Goal: Contribute content: Add original content to the website for others to see

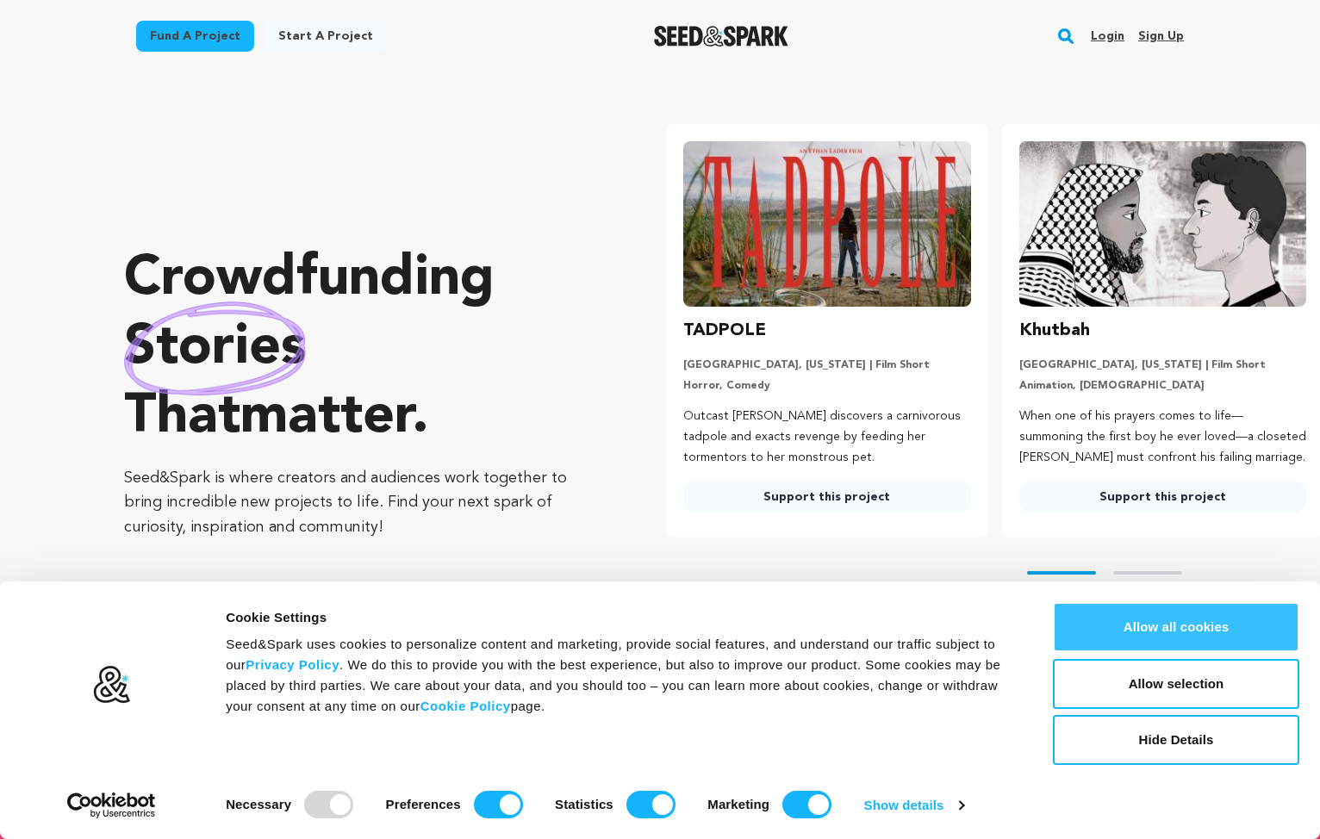
click at [1144, 650] on button "Allow all cookies" at bounding box center [1176, 627] width 246 height 50
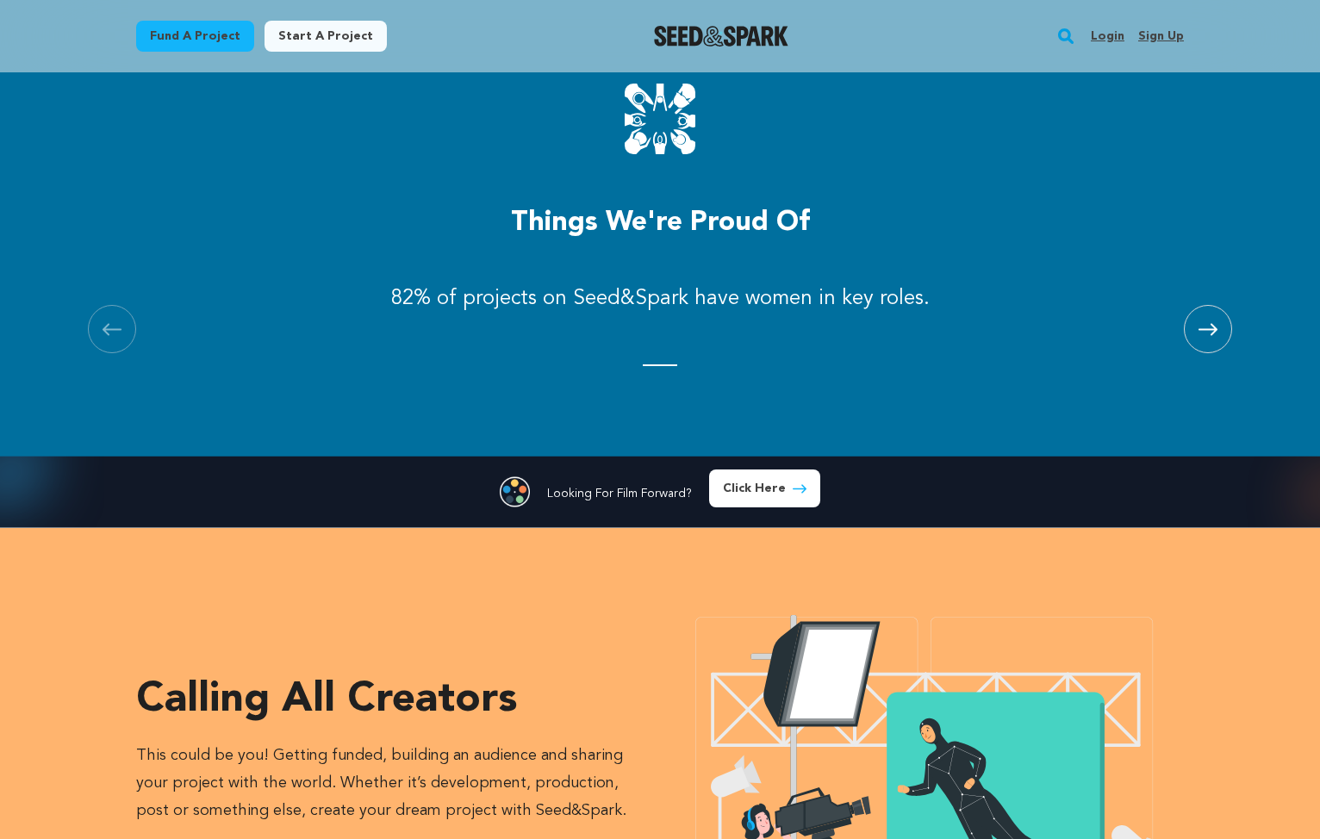
click at [293, 31] on link "Start a project" at bounding box center [325, 36] width 122 height 31
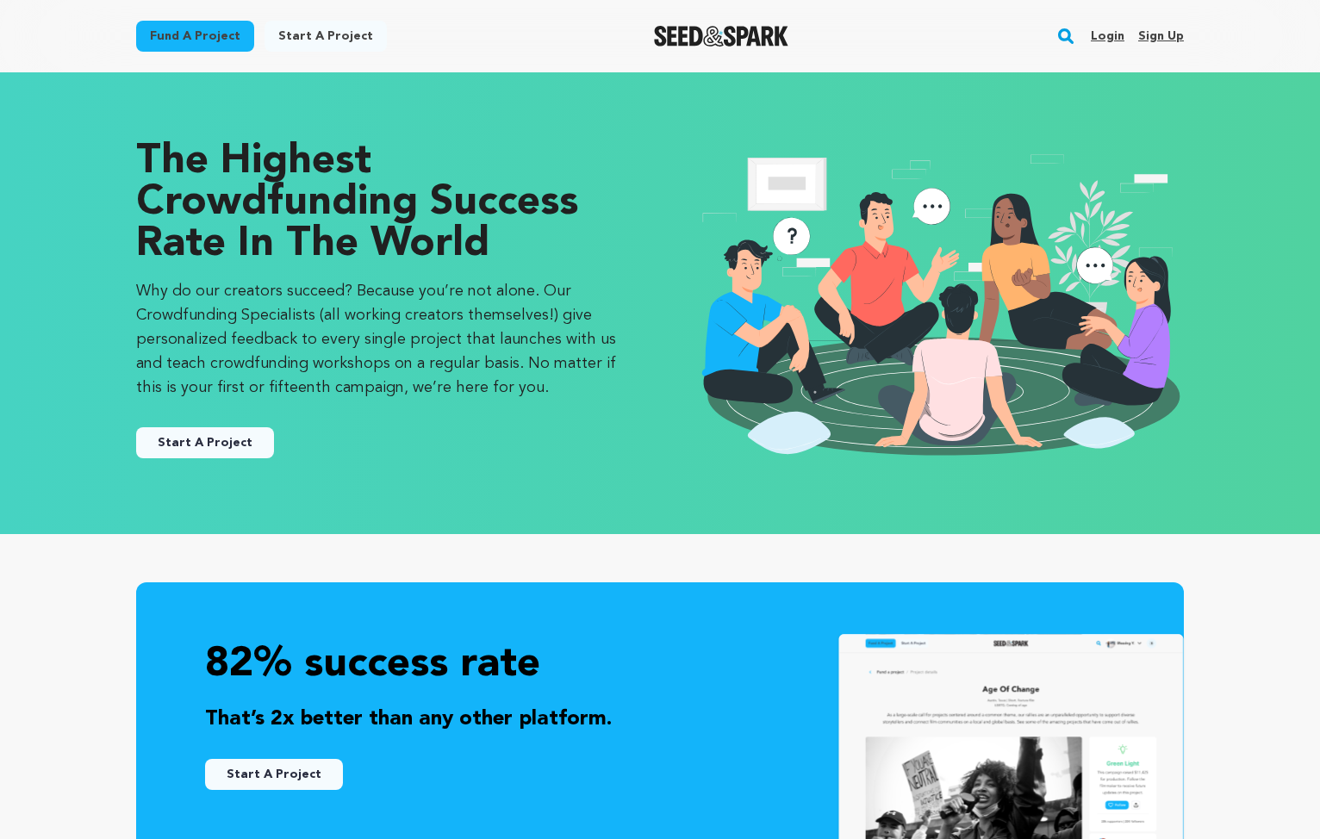
click at [191, 451] on link "Start A Project" at bounding box center [205, 442] width 138 height 31
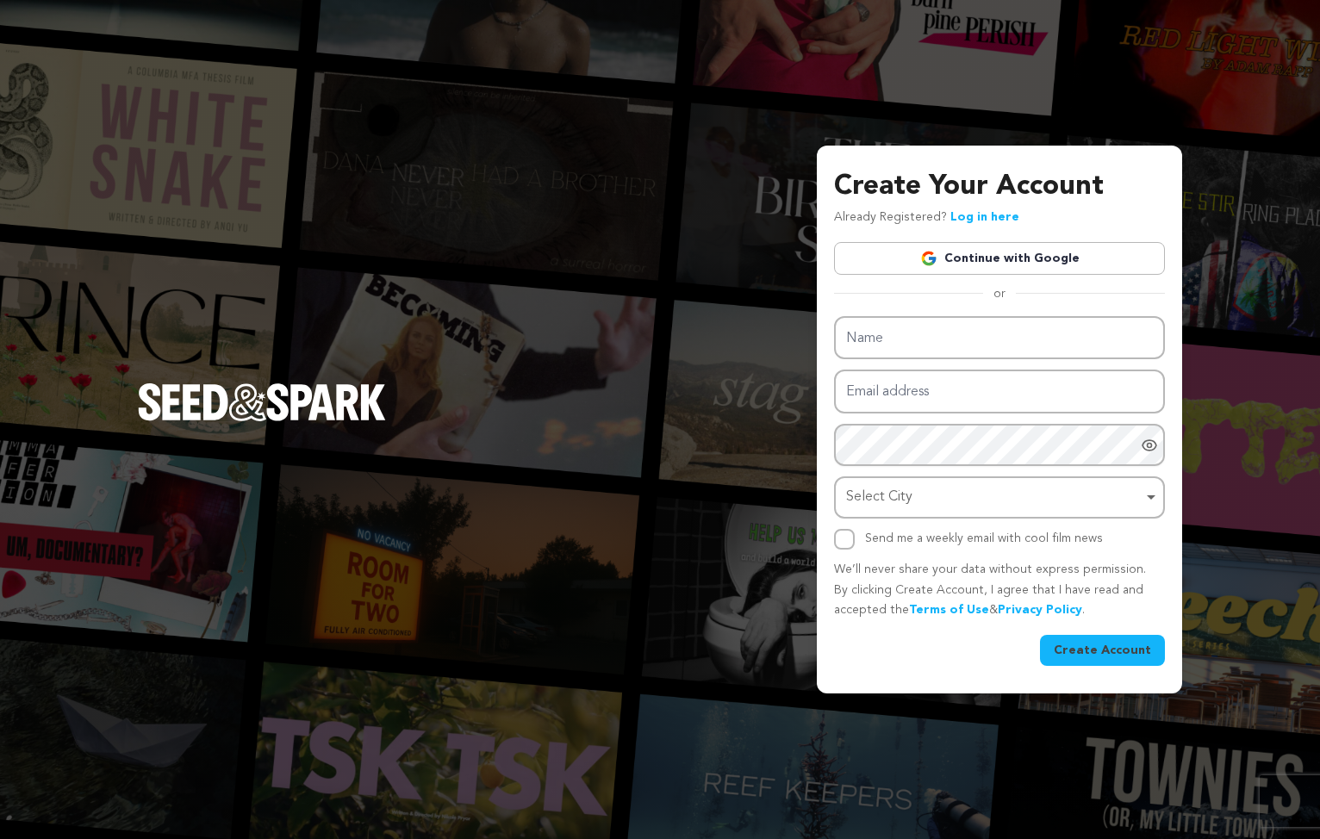
click at [925, 258] on img at bounding box center [928, 258] width 17 height 17
